Goal: Find specific page/section: Find specific page/section

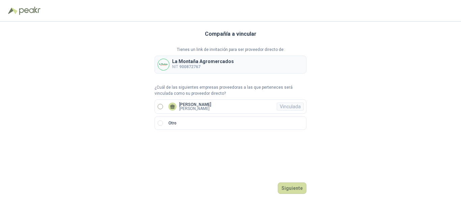
click at [161, 110] on label "[PERSON_NAME] [PERSON_NAME]" at bounding box center [231, 107] width 152 height 14
click at [301, 192] on button "Ingresar" at bounding box center [293, 188] width 27 height 11
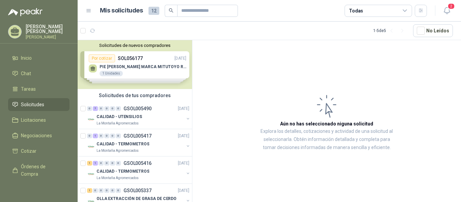
click at [121, 72] on div "Solicitudes de nuevos compradores Por cotizar SOL056177 [DATE] PIE [PERSON_NAME…" at bounding box center [135, 64] width 114 height 49
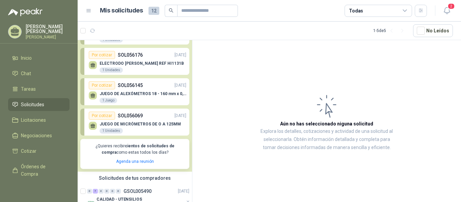
scroll to position [68, 0]
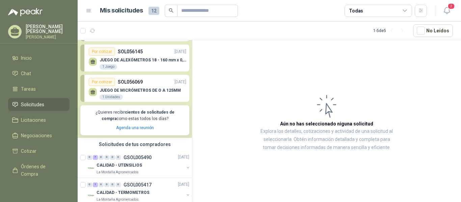
click at [41, 108] on span "Solicitudes" at bounding box center [32, 104] width 23 height 7
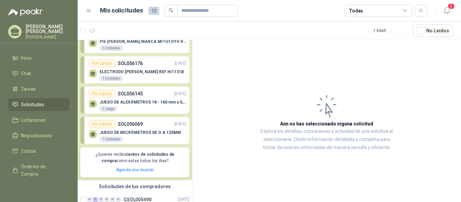
scroll to position [0, 0]
